Goal: Register for event/course

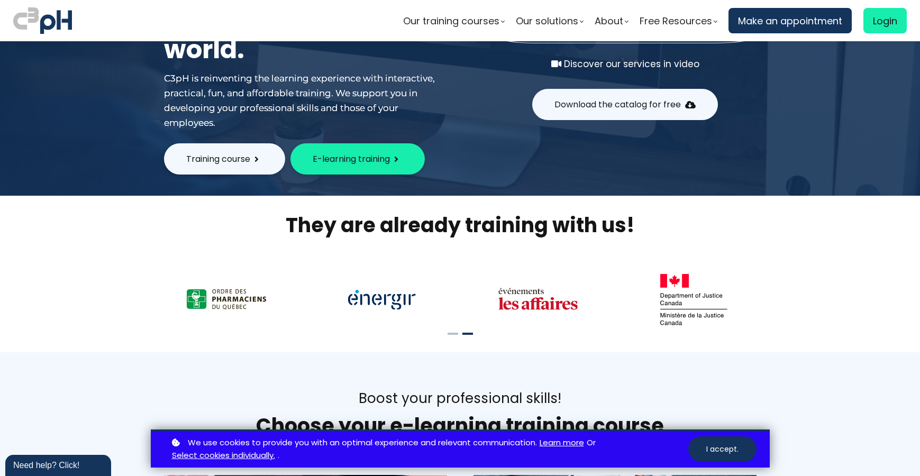
click at [245, 158] on font "Training course" at bounding box center [218, 159] width 64 height 12
click at [245, 154] on font "Training course" at bounding box center [218, 159] width 64 height 12
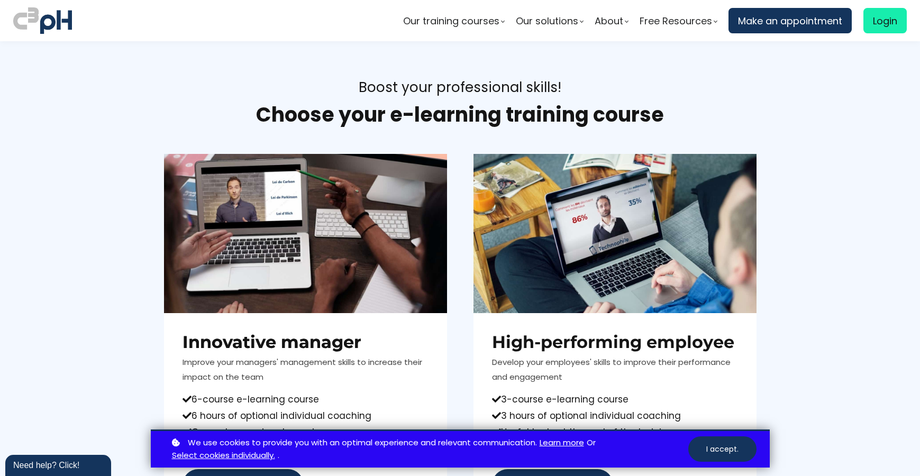
scroll to position [71, 0]
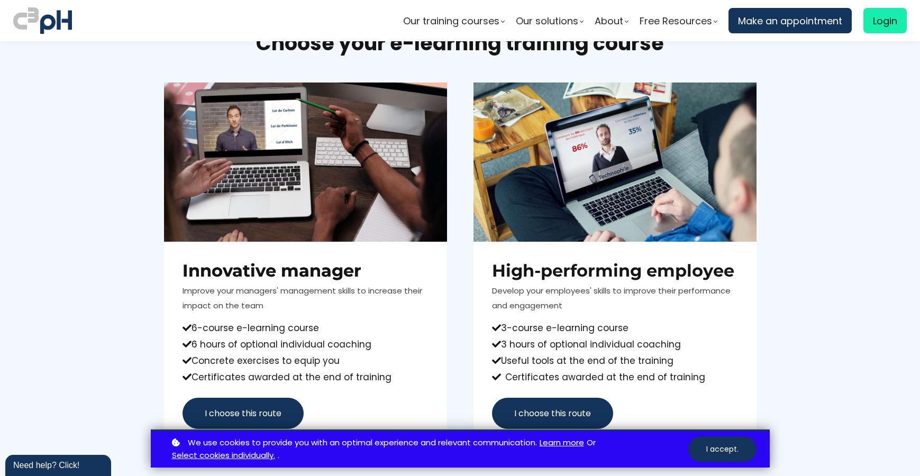
click at [205, 417] on font "I choose this route" at bounding box center [243, 413] width 77 height 12
